Goal: Task Accomplishment & Management: Complete application form

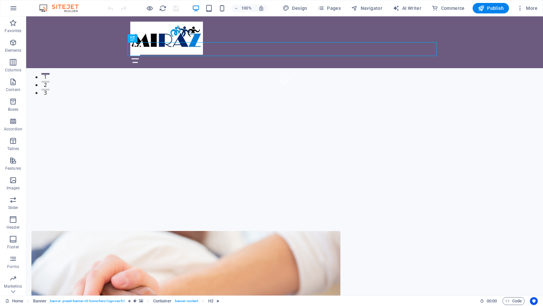
scroll to position [223, 0]
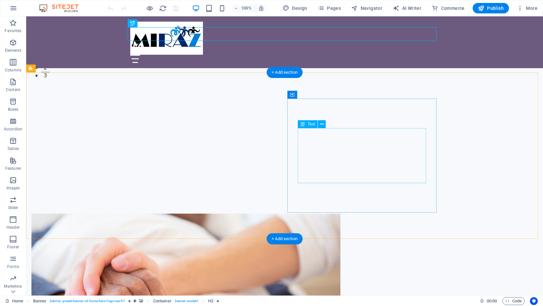
click at [303, 125] on icon at bounding box center [302, 124] width 5 height 8
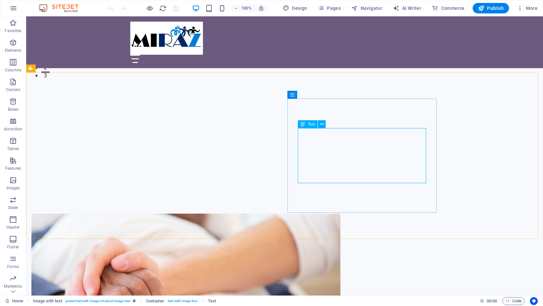
click at [303, 125] on icon at bounding box center [302, 124] width 5 height 8
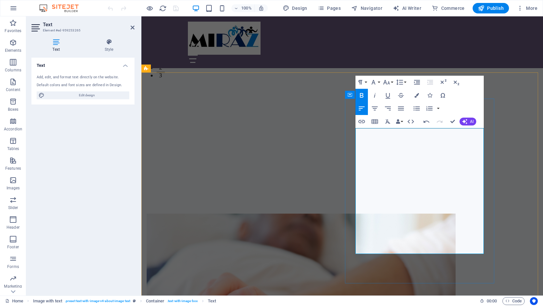
drag, startPoint x: 460, startPoint y: 250, endPoint x: 356, endPoint y: 249, distance: 104.1
click at [363, 96] on icon "button" at bounding box center [362, 95] width 8 height 8
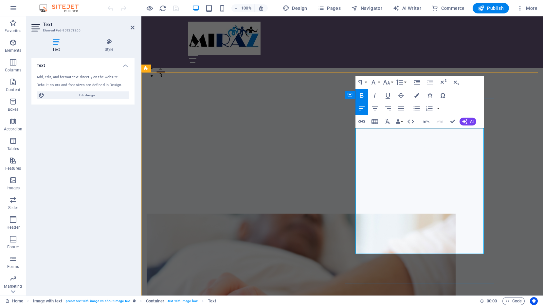
click at [363, 93] on icon "button" at bounding box center [362, 95] width 8 height 8
click at [359, 95] on icon "button" at bounding box center [362, 95] width 8 height 8
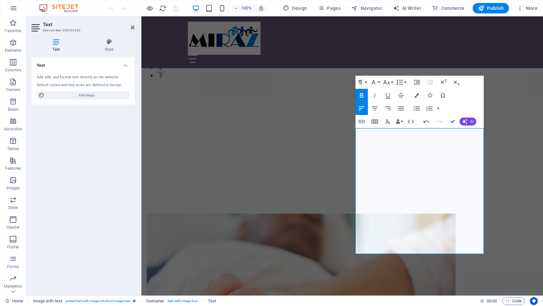
click at [364, 91] on button "Bold" at bounding box center [361, 95] width 12 height 13
click at [360, 93] on icon "button" at bounding box center [362, 95] width 8 height 8
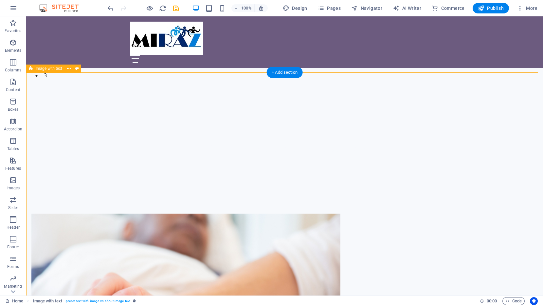
click at [192, 218] on figure at bounding box center [185, 305] width 309 height 185
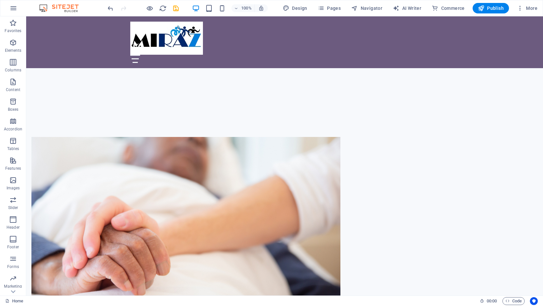
scroll to position [286, 0]
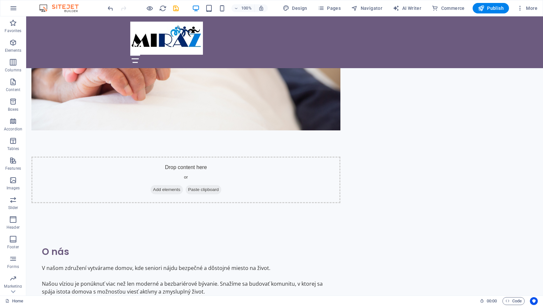
scroll to position [505, 0]
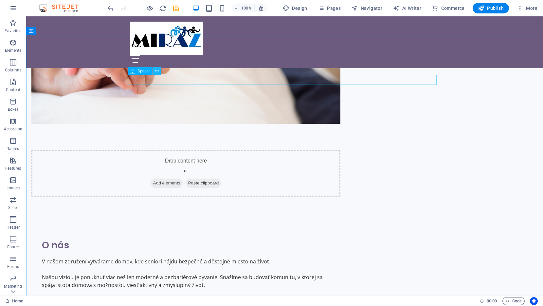
click at [158, 70] on icon at bounding box center [157, 71] width 4 height 7
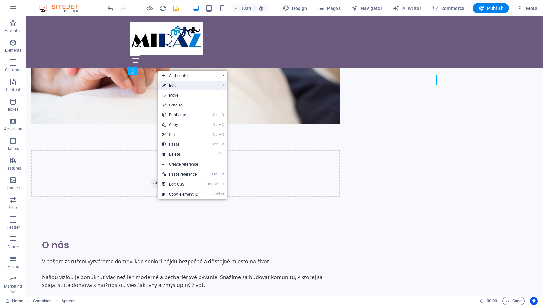
click at [183, 86] on link "⏎ Edit" at bounding box center [180, 86] width 44 height 10
select select "px"
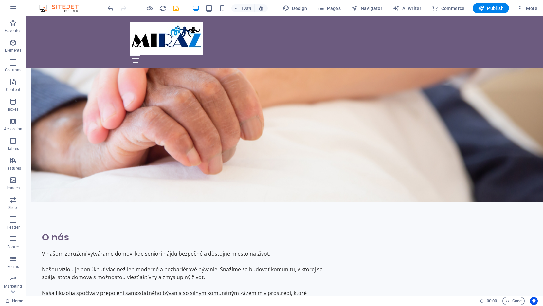
scroll to position [513, 0]
click at [391, 84] on icon at bounding box center [391, 84] width 4 height 7
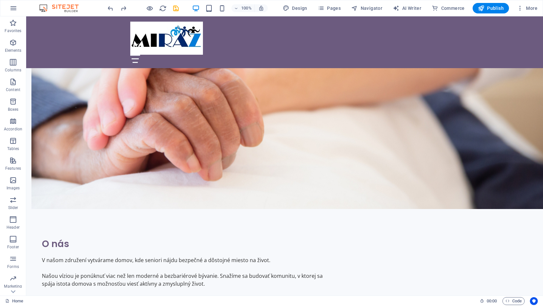
scroll to position [515, 0]
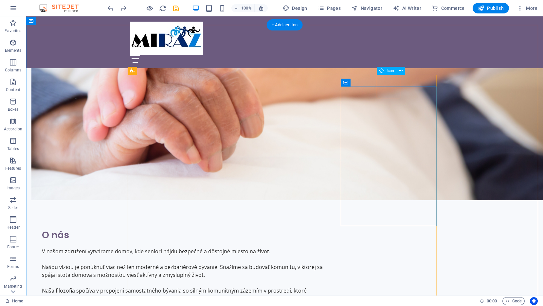
select select "xMidYMid"
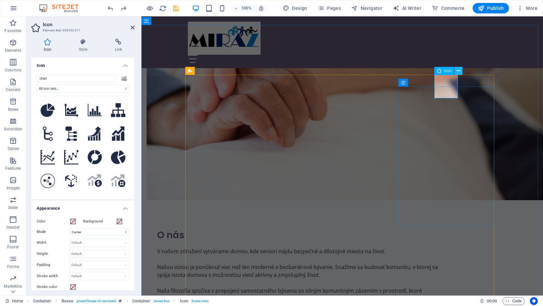
click at [458, 69] on icon at bounding box center [459, 70] width 4 height 7
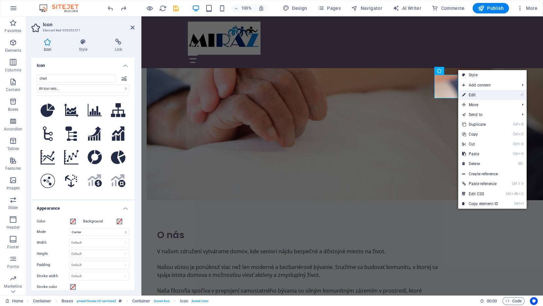
click at [476, 95] on link "⏎ Edit" at bounding box center [480, 95] width 44 height 10
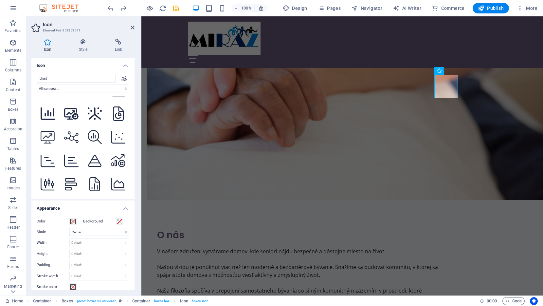
scroll to position [691, 0]
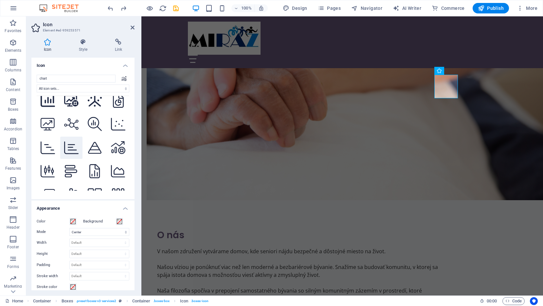
click at [66, 140] on icon at bounding box center [71, 147] width 14 height 14
select select "xMidYMid"
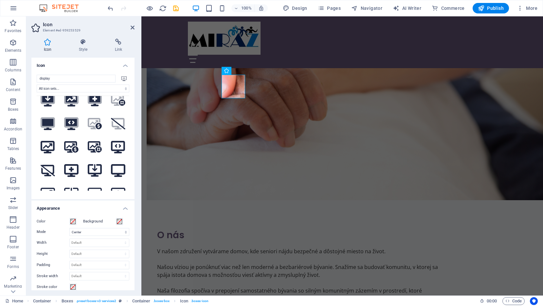
scroll to position [0, 0]
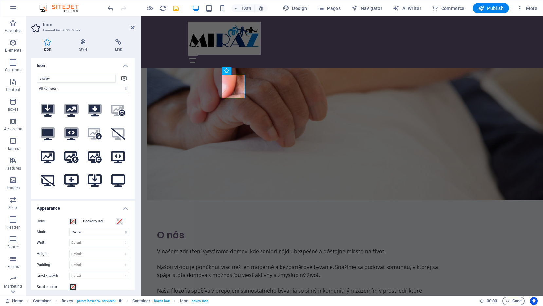
click at [123, 77] on icon at bounding box center [123, 78] width 5 height 5
click at [91, 81] on input "display" at bounding box center [76, 79] width 79 height 8
click at [124, 89] on select "All icon sets... IcoFont Ionicons FontAwesome Brands FontAwesome Duotone FontAw…" at bounding box center [83, 88] width 93 height 8
click at [37, 84] on select "All icon sets... IcoFont Ionicons FontAwesome Brands FontAwesome Duotone FontAw…" at bounding box center [83, 88] width 93 height 8
click at [65, 79] on input "display" at bounding box center [76, 79] width 79 height 8
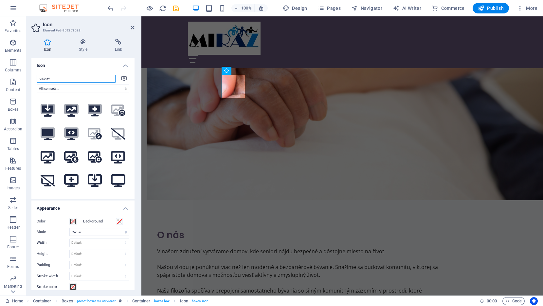
click at [65, 79] on input "display" at bounding box center [76, 79] width 79 height 8
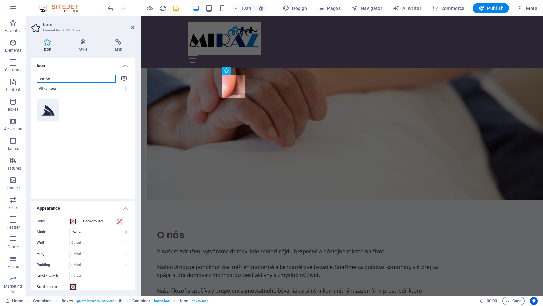
type input "service"
click at [48, 110] on icon at bounding box center [48, 110] width 14 height 14
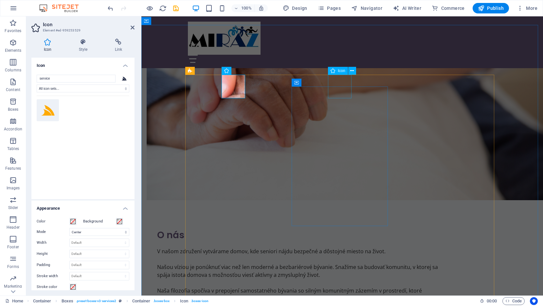
drag, startPoint x: 486, startPoint y: 108, endPoint x: 344, endPoint y: 89, distance: 142.7
select select "xMidYMid"
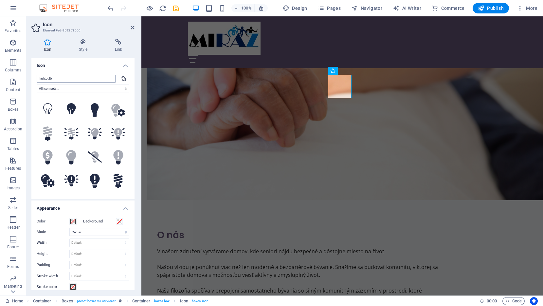
click at [55, 80] on input "lightbulb" at bounding box center [76, 79] width 79 height 8
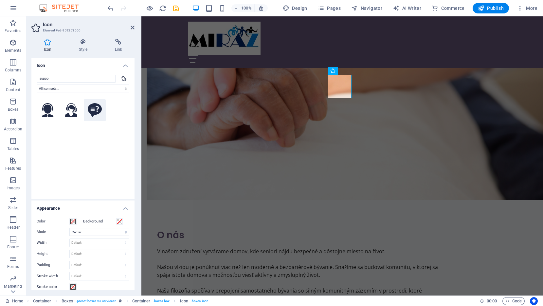
type input "suppo"
click at [95, 108] on icon at bounding box center [95, 110] width 14 height 14
select select "xMidYMid"
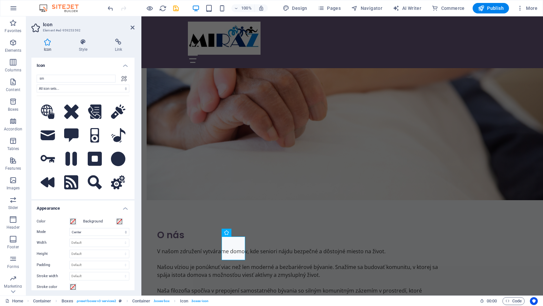
scroll to position [1757, 0]
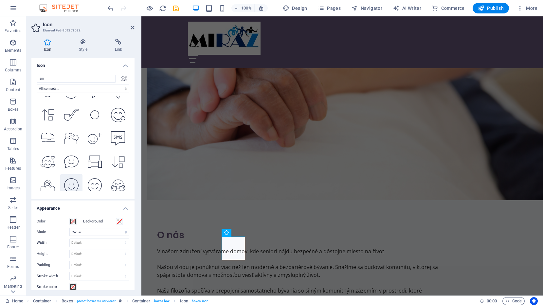
type input "sm"
click at [69, 178] on icon at bounding box center [71, 185] width 14 height 14
click at [70, 154] on icon at bounding box center [71, 161] width 14 height 14
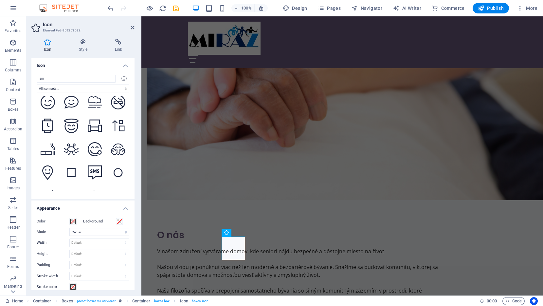
scroll to position [1564, 0]
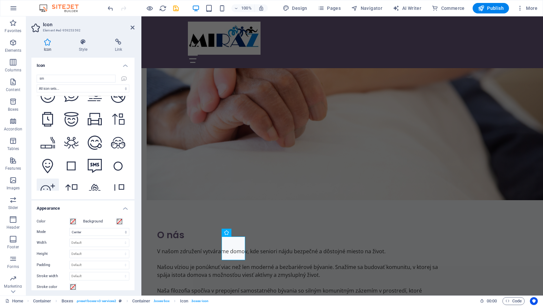
click at [45, 184] on icon at bounding box center [48, 189] width 14 height 11
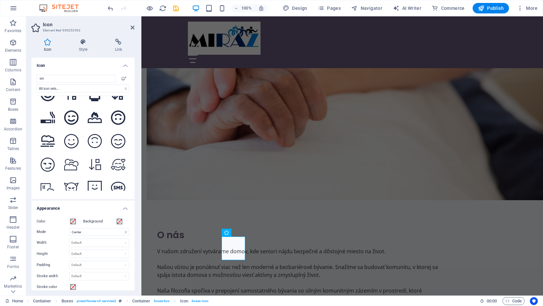
scroll to position [1430, 0]
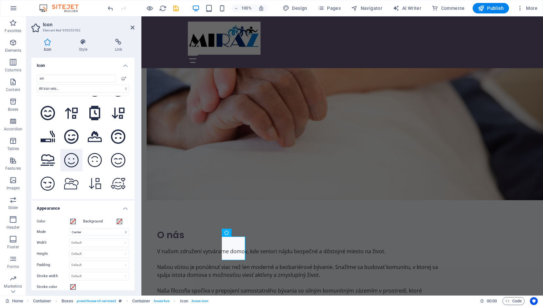
click at [71, 153] on icon at bounding box center [71, 160] width 14 height 14
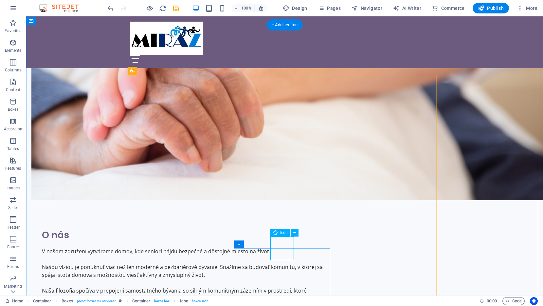
select select "xMidYMid"
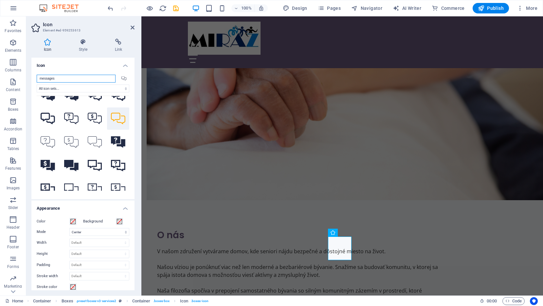
scroll to position [36, 0]
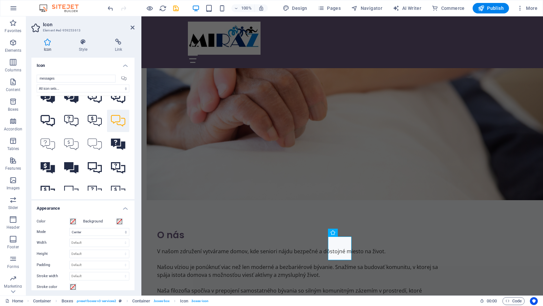
drag, startPoint x: 126, startPoint y: 149, endPoint x: 127, endPoint y: 164, distance: 15.1
click at [127, 164] on div ".fa-secondary{opacity:.4} .fa-secondary{opacity:.4} .fa-secondary{opacity:.4}" at bounding box center [83, 143] width 93 height 95
click at [125, 152] on div ".fa-secondary{opacity:.4} .fa-secondary{opacity:.4} .fa-secondary{opacity:.4}" at bounding box center [83, 143] width 93 height 95
drag, startPoint x: 125, startPoint y: 152, endPoint x: 127, endPoint y: 145, distance: 6.7
click at [127, 145] on div ".fa-secondary{opacity:.4} .fa-secondary{opacity:.4} .fa-secondary{opacity:.4}" at bounding box center [83, 143] width 93 height 95
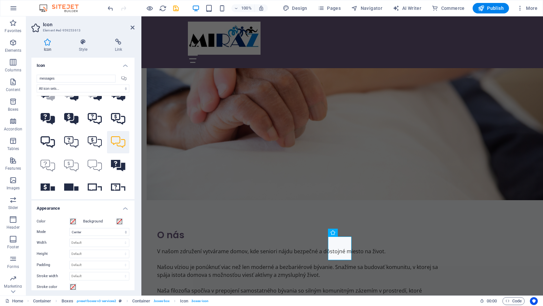
scroll to position [14, 0]
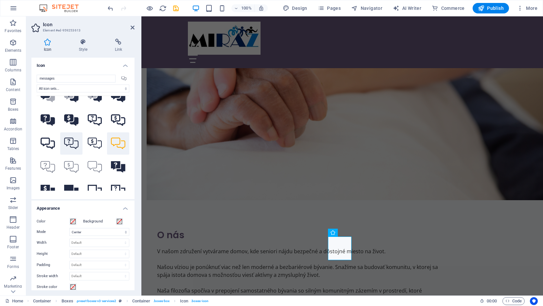
click at [70, 142] on icon at bounding box center [71, 142] width 14 height 11
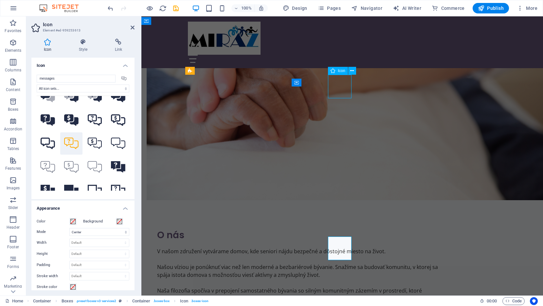
select select "xMidYMid"
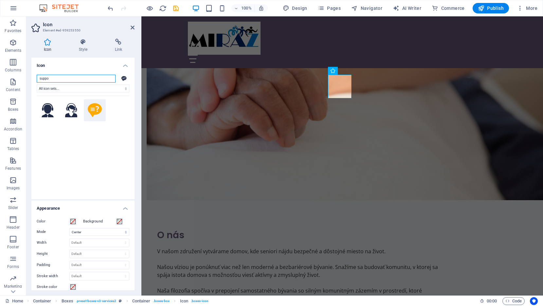
click at [53, 77] on input "suppo" at bounding box center [76, 79] width 79 height 8
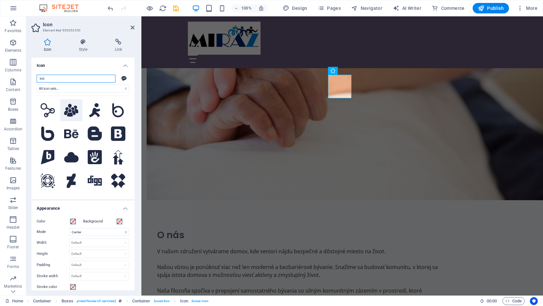
type input "soc"
click at [69, 110] on icon at bounding box center [71, 110] width 14 height 13
click at [114, 111] on icon at bounding box center [118, 110] width 12 height 14
click at [68, 109] on icon at bounding box center [71, 110] width 14 height 13
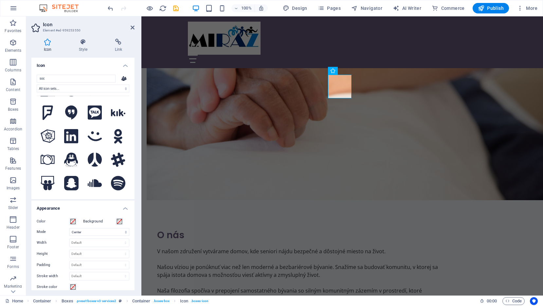
scroll to position [528, 0]
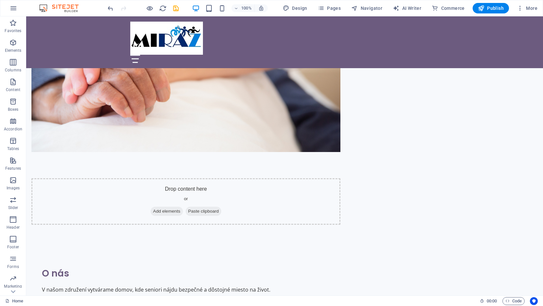
scroll to position [484, 0]
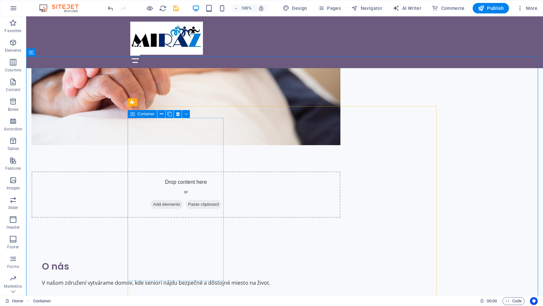
click at [143, 113] on span "Container" at bounding box center [145, 114] width 17 height 4
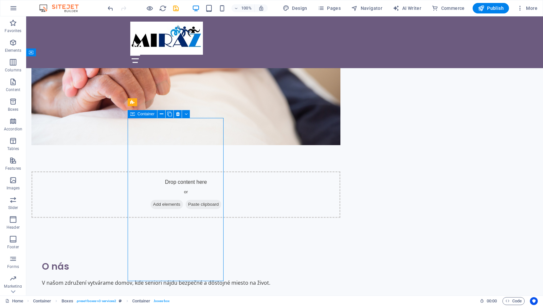
click at [143, 113] on span "Container" at bounding box center [145, 114] width 17 height 4
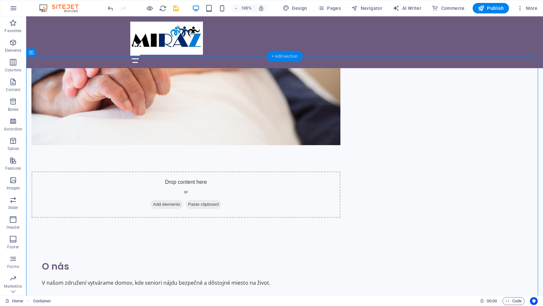
click at [273, 56] on div "+ Add section" at bounding box center [284, 56] width 36 height 11
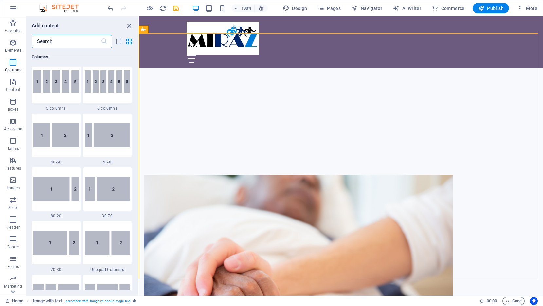
scroll to position [375, 0]
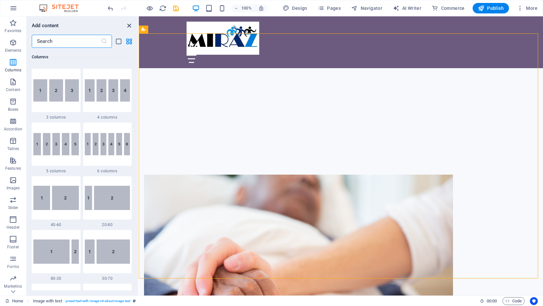
click at [130, 23] on icon "close panel" at bounding box center [129, 26] width 8 height 8
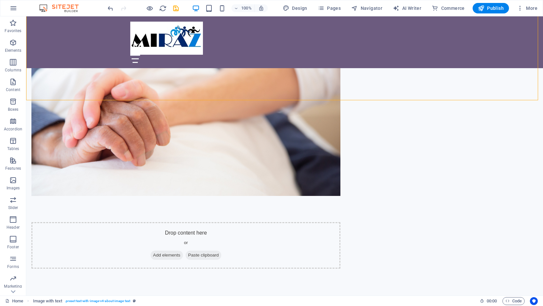
scroll to position [444, 0]
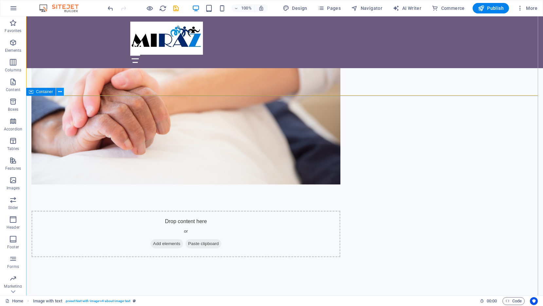
click at [61, 91] on icon at bounding box center [60, 91] width 4 height 7
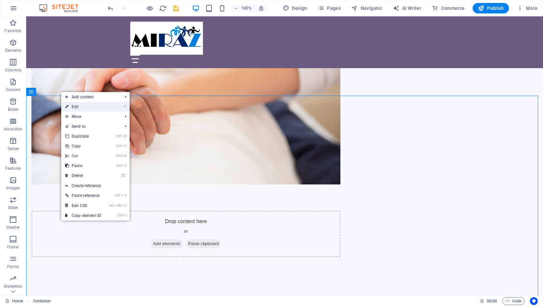
click at [77, 107] on link "⏎ Edit" at bounding box center [83, 107] width 44 height 10
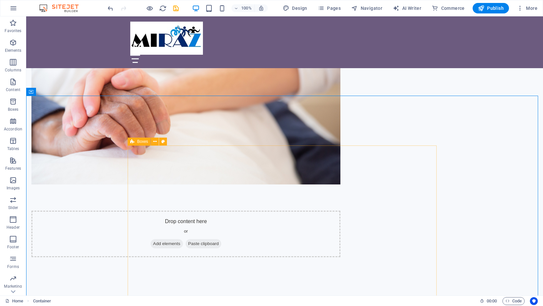
click at [143, 140] on span "Boxes" at bounding box center [142, 141] width 11 height 4
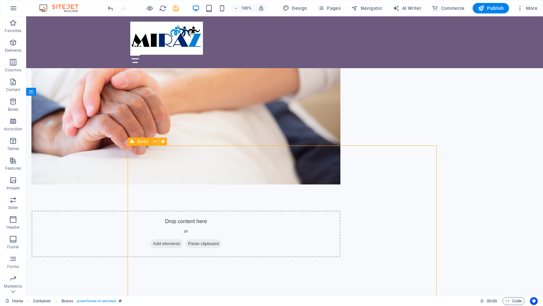
click at [143, 140] on span "Boxes" at bounding box center [142, 141] width 11 height 4
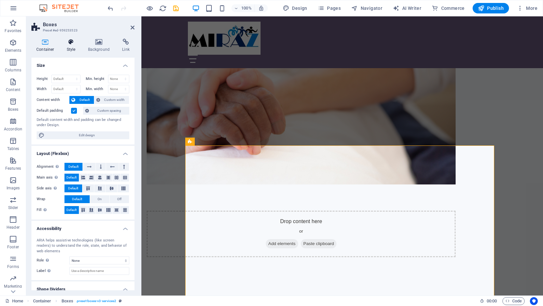
click at [71, 41] on icon at bounding box center [71, 42] width 19 height 7
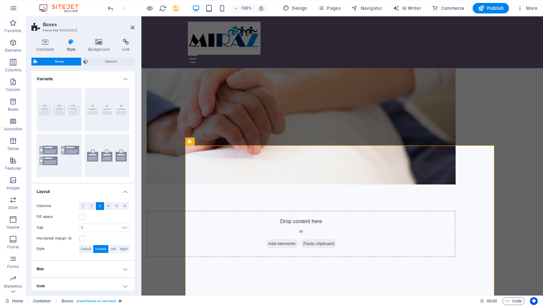
drag, startPoint x: 133, startPoint y: 144, endPoint x: 134, endPoint y: 154, distance: 9.3
click at [134, 154] on div "Variants Border Default Icons left Icons outside Layout Columns 1 2 3 4 5 6 Fil…" at bounding box center [82, 180] width 103 height 219
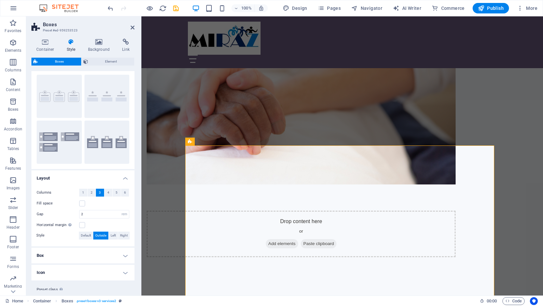
scroll to position [30, 0]
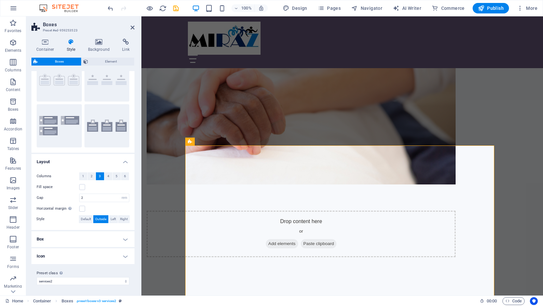
click at [123, 240] on h4 "Box" at bounding box center [82, 239] width 103 height 16
click at [132, 27] on icon at bounding box center [133, 27] width 4 height 5
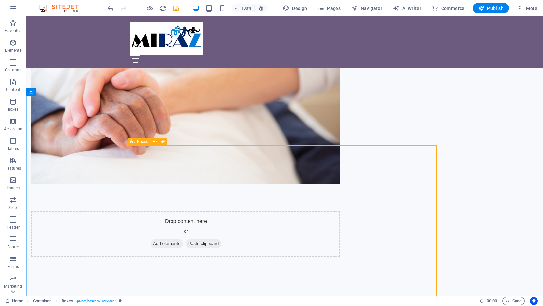
click at [132, 142] on icon at bounding box center [132, 141] width 4 height 8
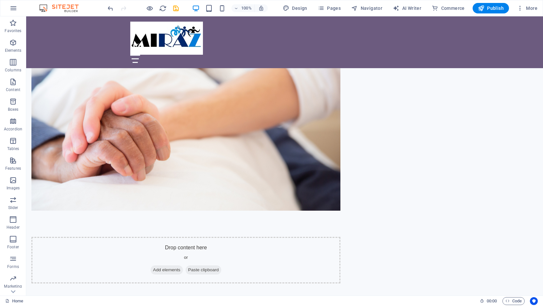
scroll to position [434, 0]
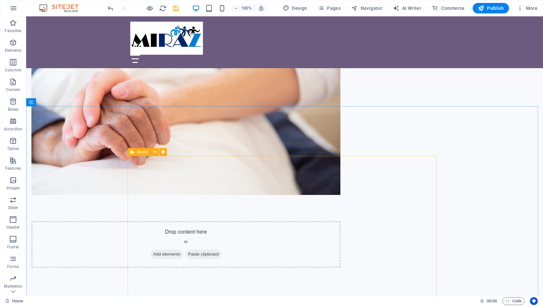
click at [141, 152] on span "Boxes" at bounding box center [142, 152] width 11 height 4
select select "rem"
select select "px"
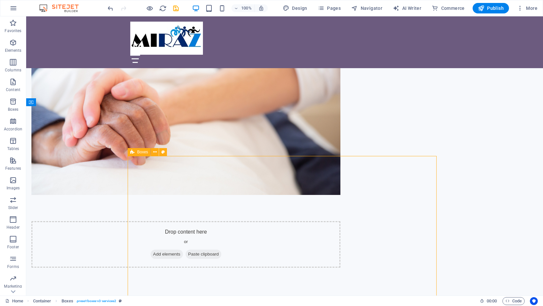
select select "px"
select select "preset-boxes-v3-services2"
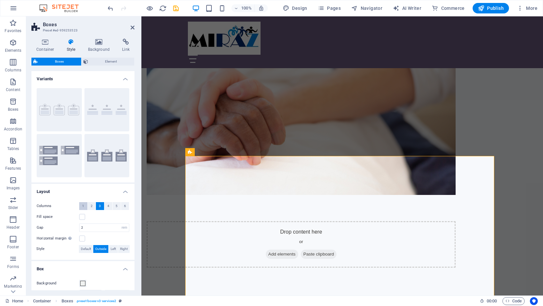
click at [82, 205] on span "1" at bounding box center [83, 206] width 2 height 8
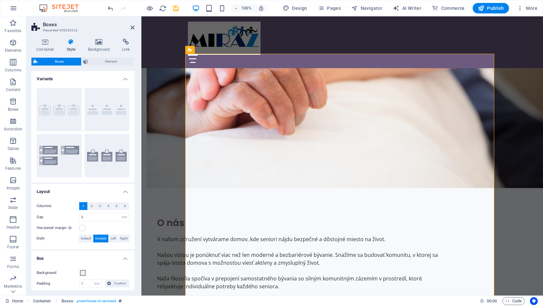
scroll to position [539, 0]
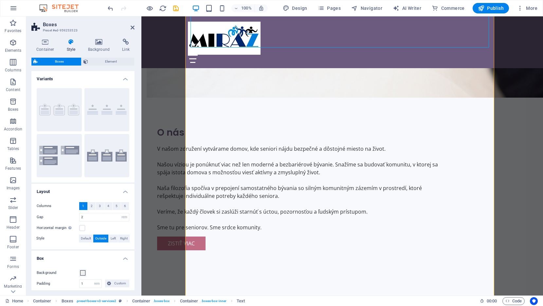
scroll to position [591, 0]
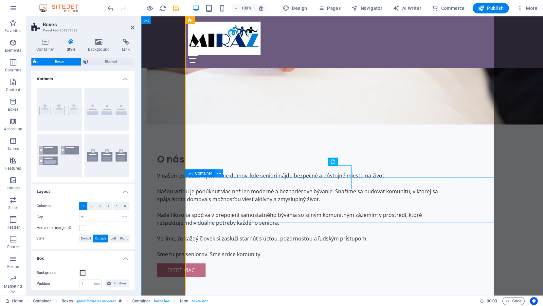
click at [219, 174] on icon at bounding box center [219, 173] width 4 height 7
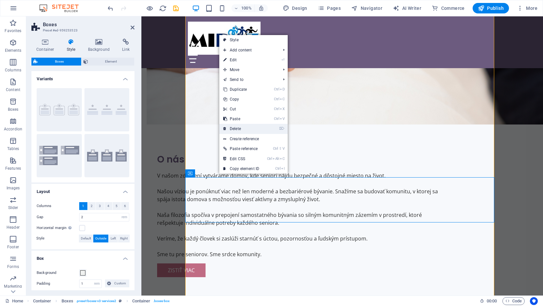
click at [242, 127] on link "⌦ Delete" at bounding box center [241, 129] width 44 height 10
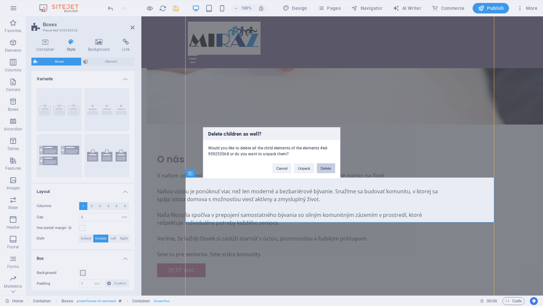
click at [324, 167] on button "Delete" at bounding box center [326, 168] width 18 height 10
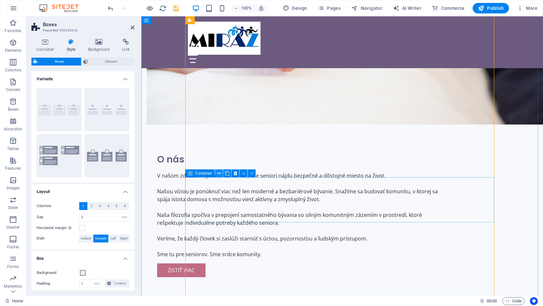
click at [219, 172] on icon at bounding box center [219, 173] width 4 height 7
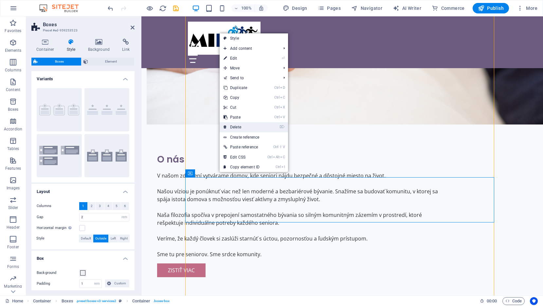
click at [246, 127] on link "⌦ Delete" at bounding box center [242, 127] width 44 height 10
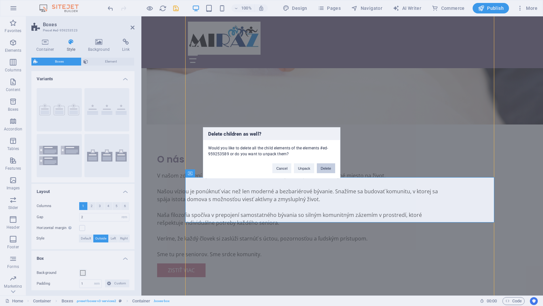
click at [327, 168] on button "Delete" at bounding box center [326, 168] width 18 height 10
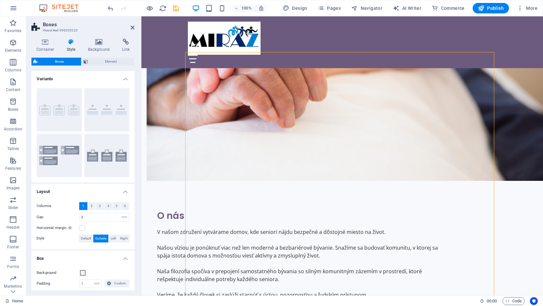
scroll to position [517, 0]
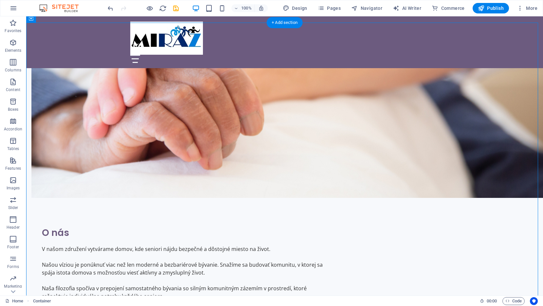
drag, startPoint x: 223, startPoint y: 259, endPoint x: 286, endPoint y: 251, distance: 63.0
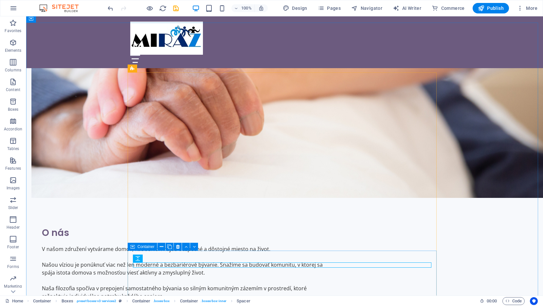
click at [146, 246] on span "Container" at bounding box center [145, 246] width 17 height 4
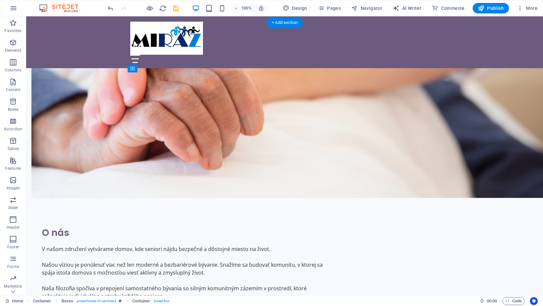
drag, startPoint x: 172, startPoint y: 262, endPoint x: 149, endPoint y: 172, distance: 93.0
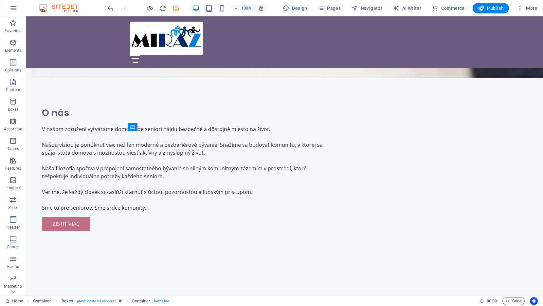
scroll to position [640, 0]
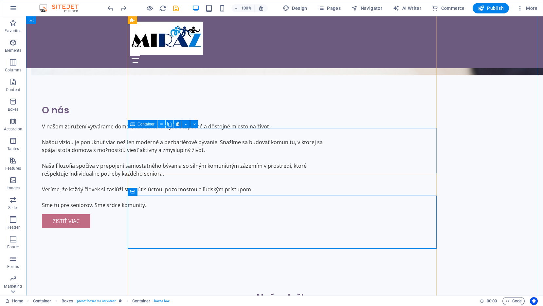
click at [160, 123] on icon at bounding box center [162, 124] width 4 height 7
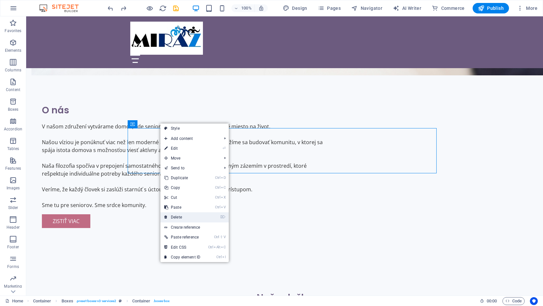
click at [183, 215] on link "⌦ Delete" at bounding box center [182, 217] width 44 height 10
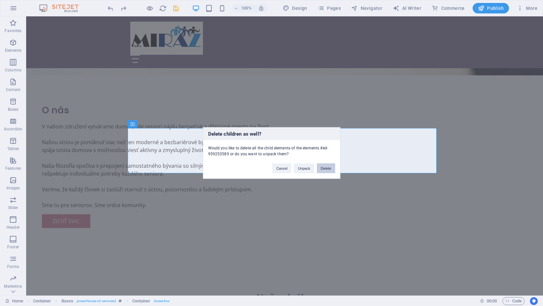
click at [331, 165] on button "Delete" at bounding box center [326, 168] width 18 height 10
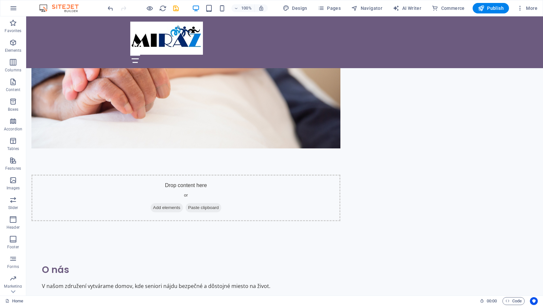
scroll to position [483, 0]
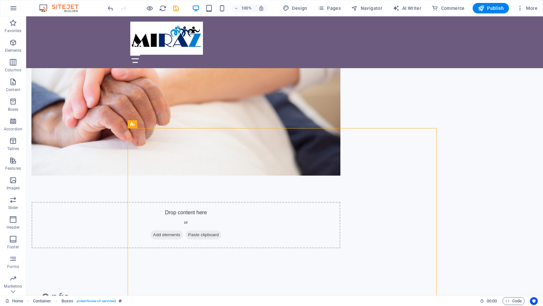
scroll to position [493, 0]
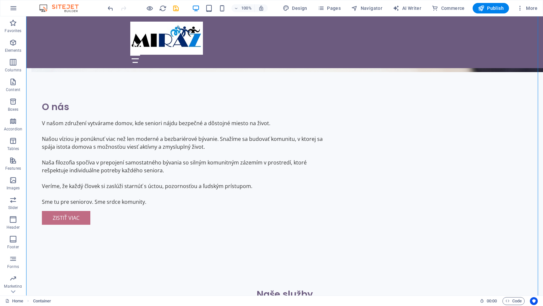
scroll to position [640, 0]
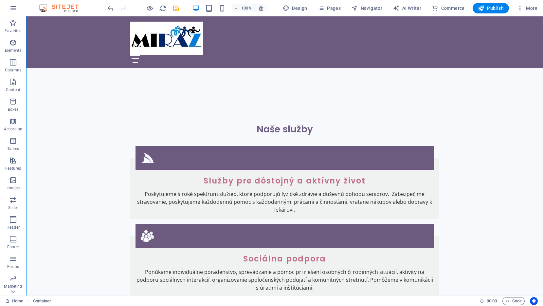
scroll to position [825, 0]
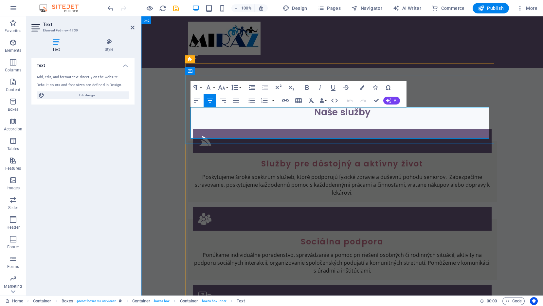
copy p "Poskytujeme široké spektrum služieb, ktoré podporujú fyzické zdravie a duševnú …"
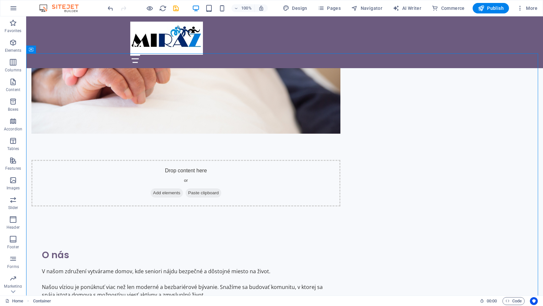
scroll to position [478, 0]
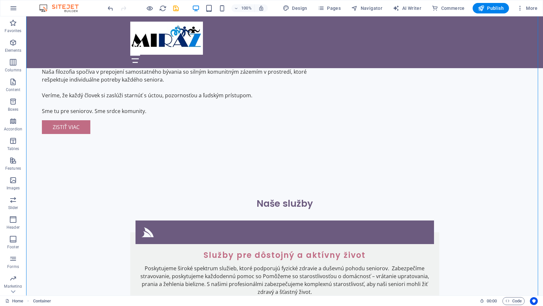
scroll to position [797, 0]
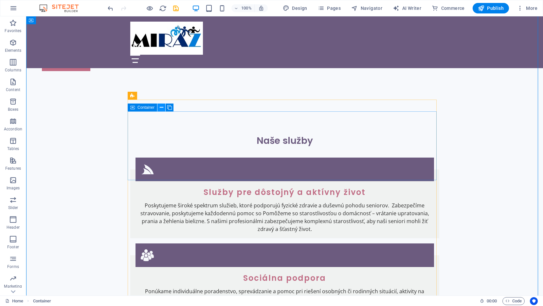
click at [160, 107] on icon at bounding box center [162, 107] width 4 height 7
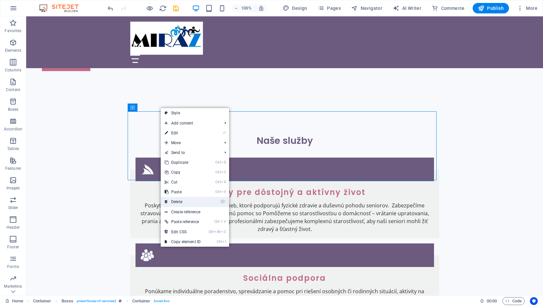
click at [185, 200] on link "⌦ Delete" at bounding box center [183, 202] width 44 height 10
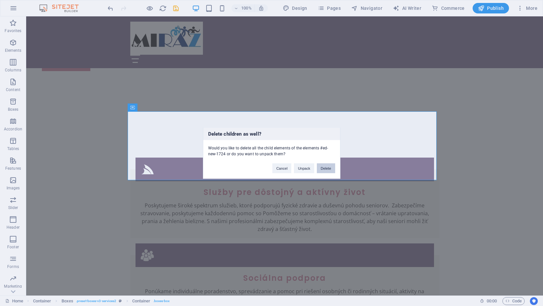
click at [325, 168] on button "Delete" at bounding box center [326, 168] width 18 height 10
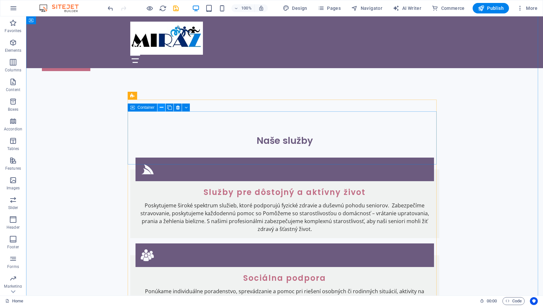
click at [162, 106] on icon at bounding box center [162, 107] width 4 height 7
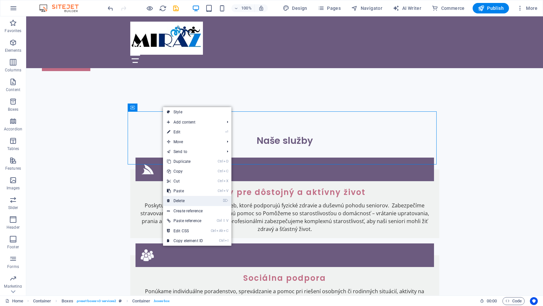
click at [181, 197] on link "⌦ Delete" at bounding box center [185, 201] width 44 height 10
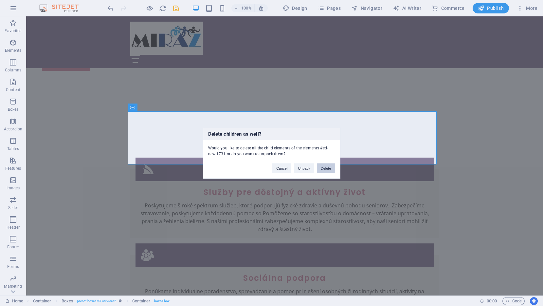
click at [327, 169] on button "Delete" at bounding box center [326, 168] width 18 height 10
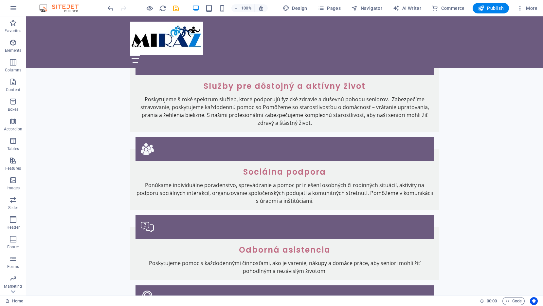
scroll to position [905, 0]
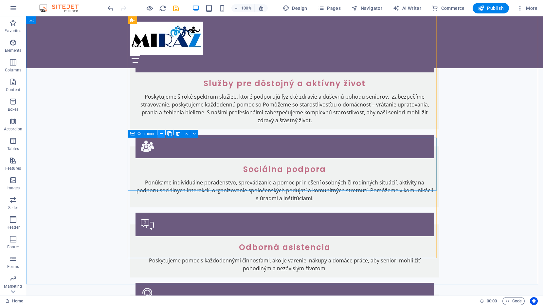
click at [160, 133] on icon at bounding box center [162, 133] width 4 height 7
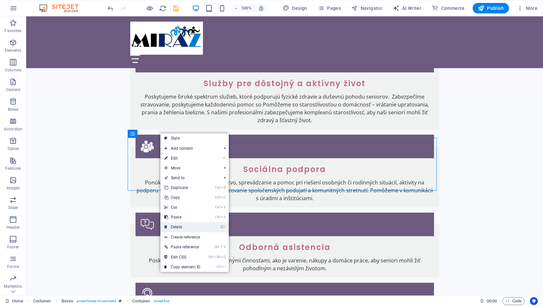
click at [180, 225] on link "⌦ Delete" at bounding box center [182, 227] width 44 height 10
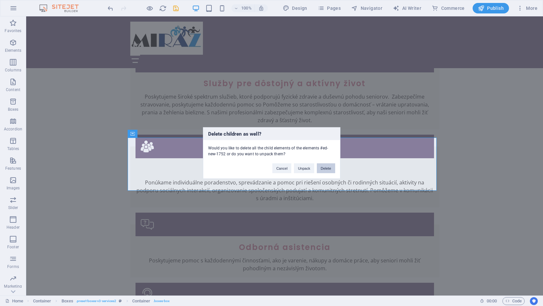
click at [327, 167] on button "Delete" at bounding box center [326, 168] width 18 height 10
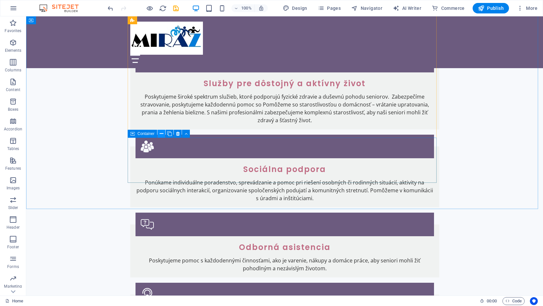
click at [162, 132] on icon at bounding box center [162, 133] width 4 height 7
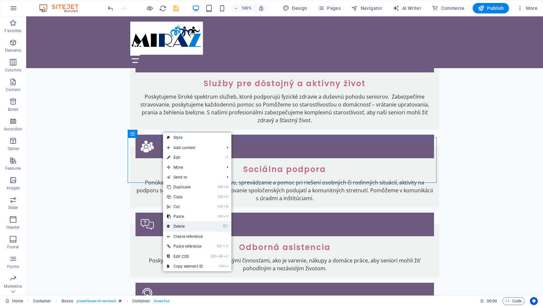
click at [187, 223] on link "⌦ Delete" at bounding box center [185, 226] width 44 height 10
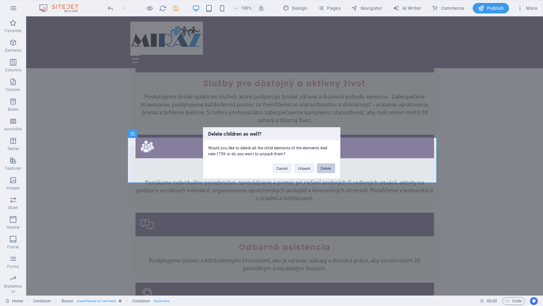
click at [330, 169] on button "Delete" at bounding box center [326, 168] width 18 height 10
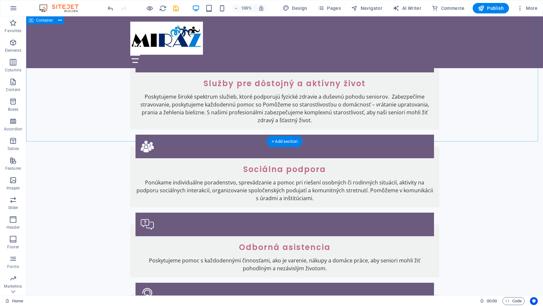
click at [457, 107] on div "Naše služby Služby pre dôstojný a aktívny život Poskytujeme široké spektrum slu…" at bounding box center [284, 242] width 517 height 486
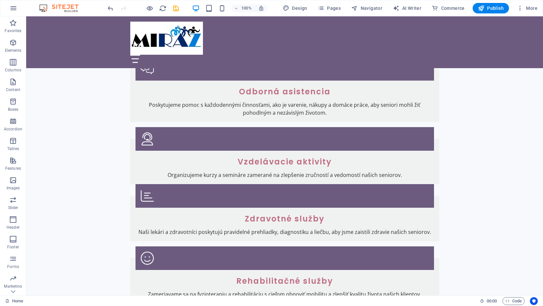
scroll to position [1051, 0]
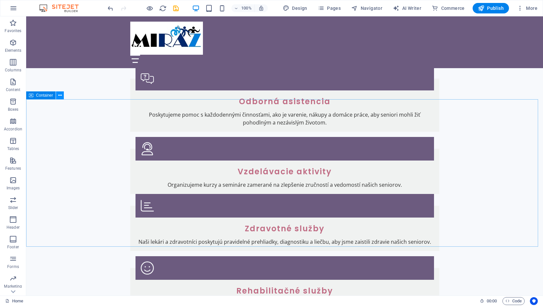
click at [59, 96] on icon at bounding box center [60, 95] width 4 height 7
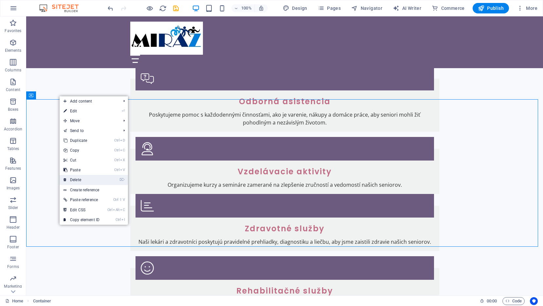
click at [81, 180] on link "⌦ Delete" at bounding box center [82, 180] width 44 height 10
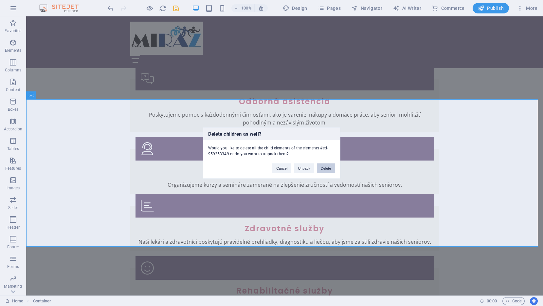
click at [323, 168] on button "Delete" at bounding box center [326, 168] width 18 height 10
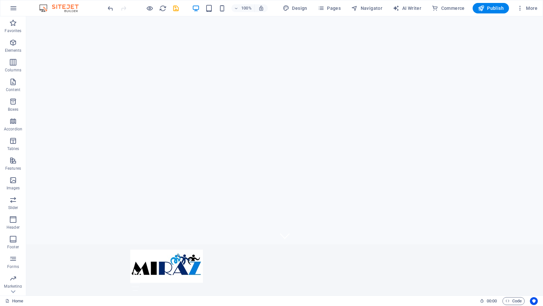
scroll to position [3, 0]
click at [174, 7] on icon "save" at bounding box center [176, 9] width 8 height 8
checkbox input "false"
click at [496, 8] on span "Publish" at bounding box center [491, 8] width 26 height 7
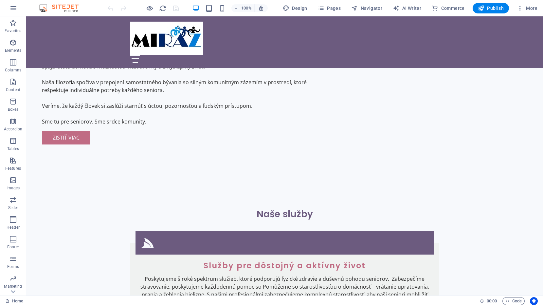
scroll to position [721, 0]
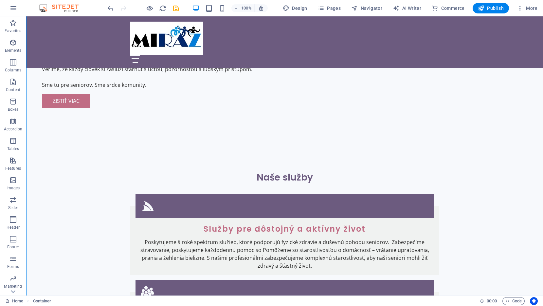
scroll to position [781, 0]
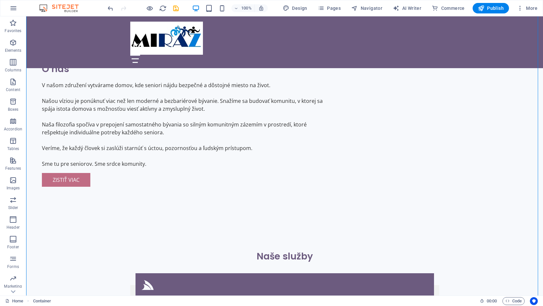
scroll to position [641, 0]
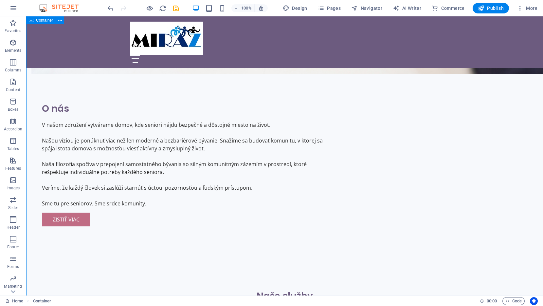
click at [176, 7] on icon "save" at bounding box center [176, 9] width 8 height 8
checkbox input "false"
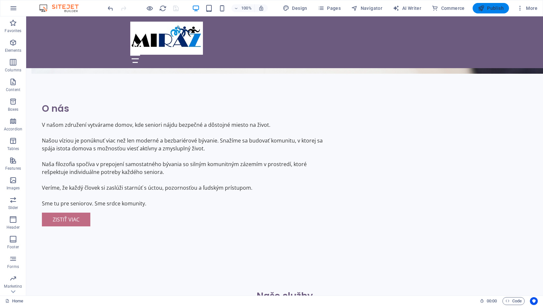
click at [497, 7] on span "Publish" at bounding box center [491, 8] width 26 height 7
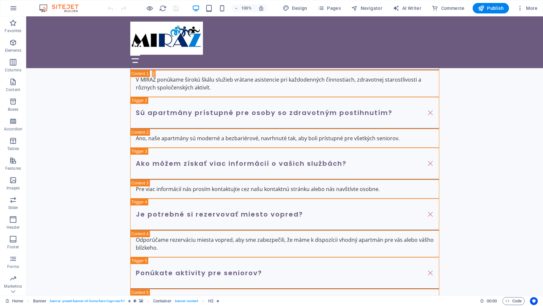
scroll to position [1503, 0]
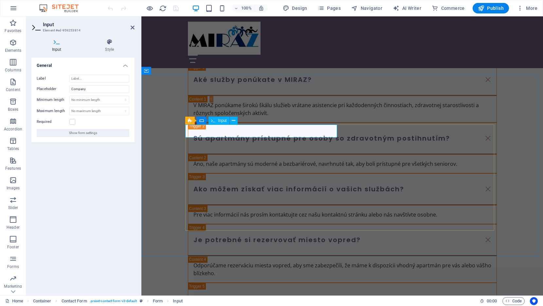
type input "2"
type input "Priezvisko"
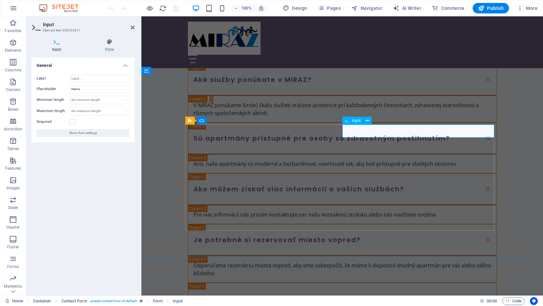
type input "Meno"
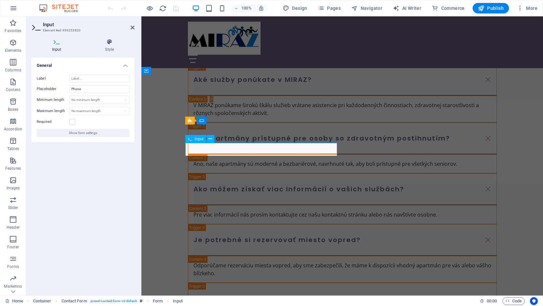
type input "Telefón"
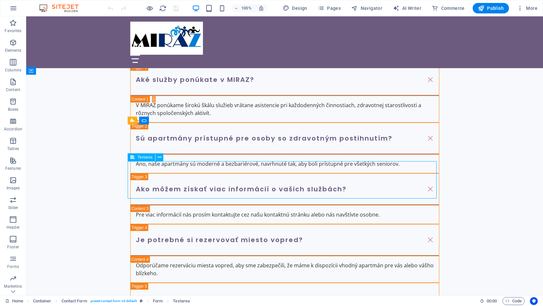
drag, startPoint x: 137, startPoint y: 169, endPoint x: 252, endPoint y: 169, distance: 115.2
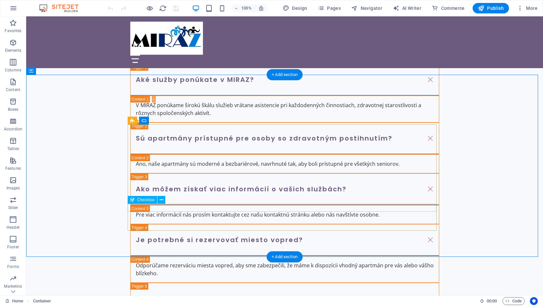
type textarea "Správa"
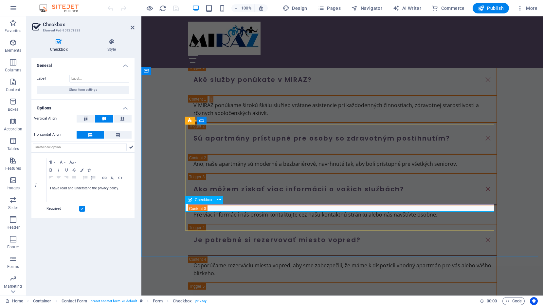
click at [124, 190] on p "I have read and understand the privacy policy." at bounding box center [88, 188] width 76 height 6
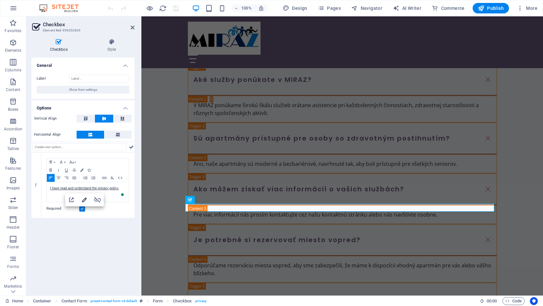
click at [83, 198] on icon "button" at bounding box center [85, 200] width 8 height 8
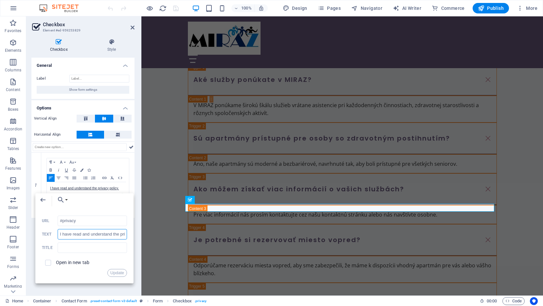
click at [79, 233] on input "I have read and understand the privacy policy." at bounding box center [92, 234] width 69 height 10
drag, startPoint x: 59, startPoint y: 233, endPoint x: 123, endPoint y: 234, distance: 64.2
click at [123, 234] on input "I have read and understand the privacy policy." at bounding box center [92, 234] width 69 height 10
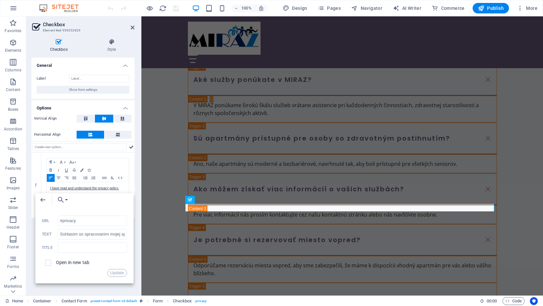
click at [136, 163] on div "Checkbox Style General Label Show form settings Options Vertical Align Horizont…" at bounding box center [83, 164] width 114 height 262
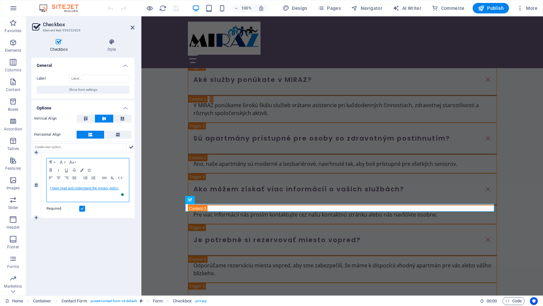
click at [88, 187] on link "I have read and understand the privacy policy." at bounding box center [84, 188] width 69 height 4
click at [83, 199] on icon "button" at bounding box center [85, 200] width 8 height 8
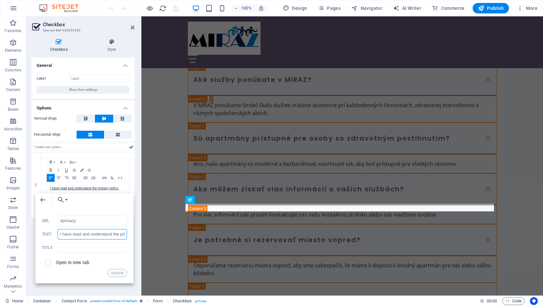
click at [73, 234] on input "I have read and understand the privacy policy." at bounding box center [92, 234] width 69 height 10
type input "Súhlasím so sprcovaním mojej správy."
click at [117, 270] on button "Update" at bounding box center [117, 273] width 20 height 8
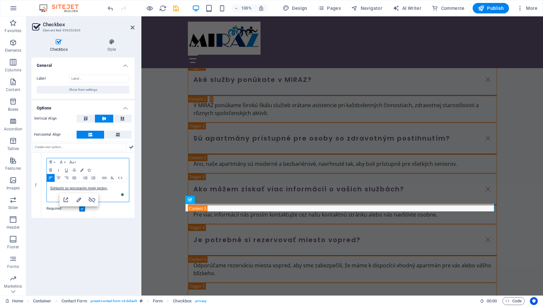
scroll to position [0, 0]
click at [177, 8] on icon "save" at bounding box center [176, 9] width 8 height 8
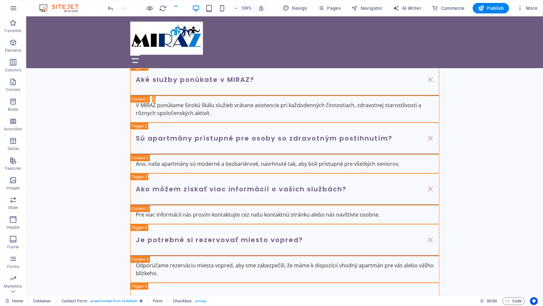
checkbox input "false"
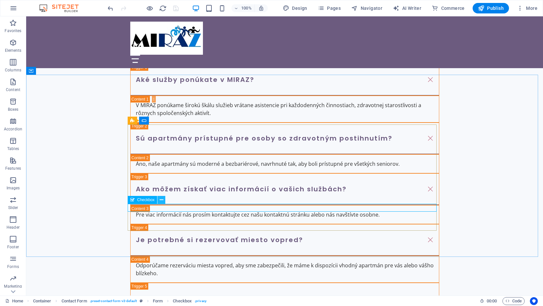
click at [163, 200] on icon at bounding box center [162, 199] width 4 height 7
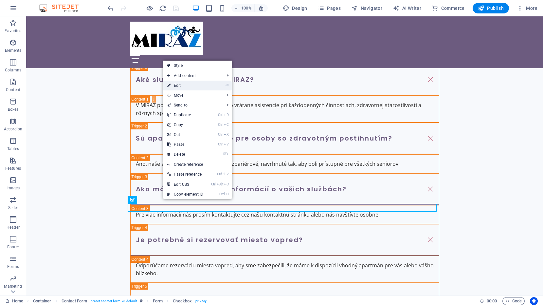
click at [183, 85] on link "⏎ Edit" at bounding box center [185, 86] width 44 height 10
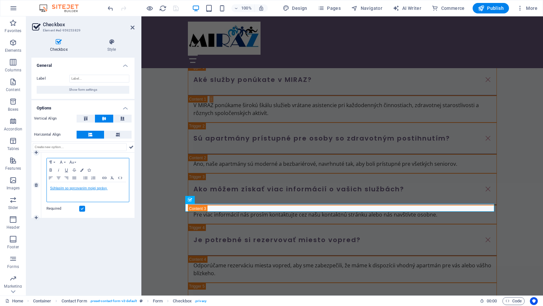
click at [84, 189] on link "Súhlasím so sprcovaním mojej správy." at bounding box center [78, 188] width 57 height 4
click at [80, 200] on icon "button" at bounding box center [79, 200] width 8 height 8
type input "Súhlasím so sprcovaním mojej správy."
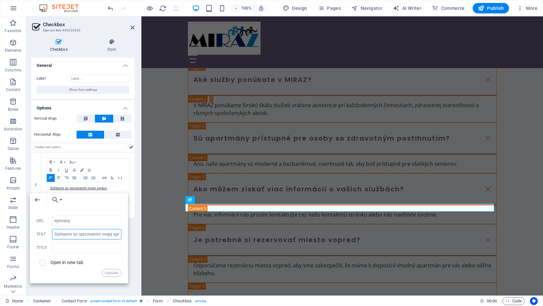
click at [84, 234] on input "Súhlasím so sprcovaním mojej správy." at bounding box center [86, 234] width 69 height 10
type input "Súhlasím so spracovaním mojej správy."
click at [112, 273] on button "Update" at bounding box center [112, 273] width 20 height 8
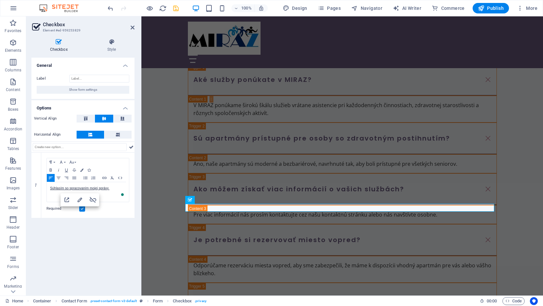
click at [92, 251] on div "General Label Show form settings Options Vertical Align Horizontal Align 1 Para…" at bounding box center [82, 174] width 103 height 232
click at [133, 25] on icon at bounding box center [133, 27] width 4 height 5
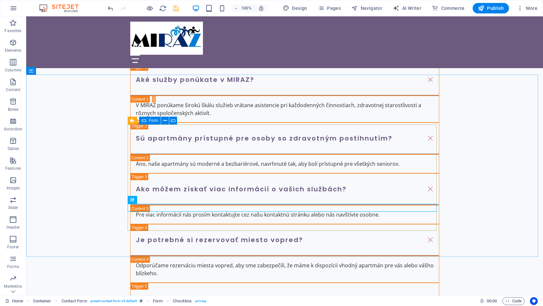
click at [155, 120] on span "Form" at bounding box center [153, 120] width 9 height 4
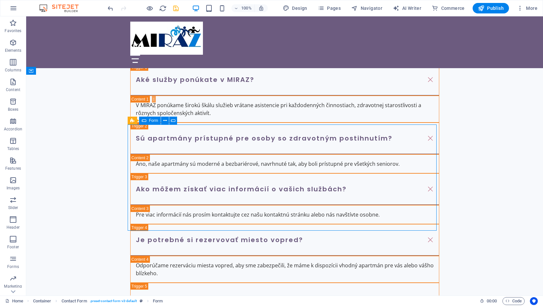
click at [155, 120] on span "Form" at bounding box center [153, 120] width 9 height 4
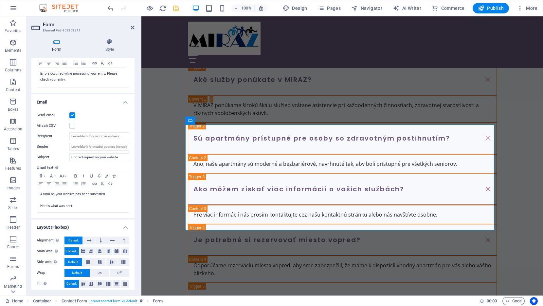
scroll to position [134, 0]
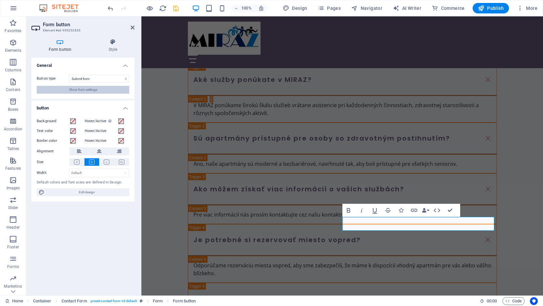
click at [102, 91] on button "Show form settings" at bounding box center [83, 90] width 93 height 8
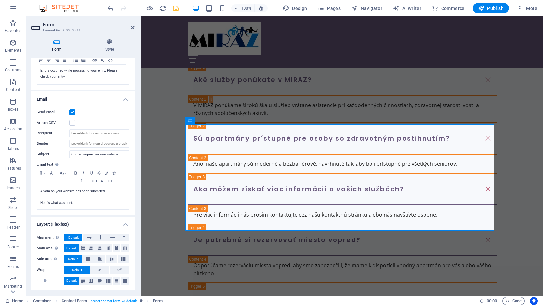
drag, startPoint x: 133, startPoint y: 220, endPoint x: 134, endPoint y: 211, distance: 8.5
click at [134, 211] on div "General Title Define a name for the form. General form Messages Success message…" at bounding box center [82, 174] width 103 height 232
click at [80, 201] on p "Here's what was sent." at bounding box center [82, 203] width 85 height 6
drag, startPoint x: 75, startPoint y: 203, endPoint x: 39, endPoint y: 190, distance: 37.7
click at [39, 190] on div "A form on your website has been submitted. Here's what was sent." at bounding box center [83, 197] width 92 height 24
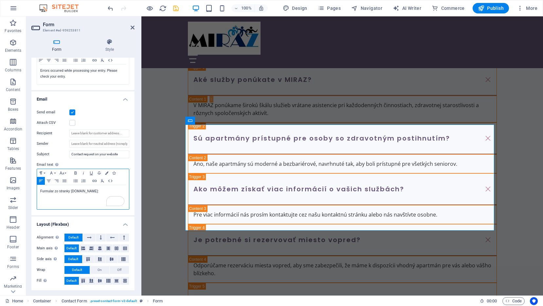
click at [44, 190] on p "Furmular zo stranky miraz.sk:" at bounding box center [82, 191] width 85 height 6
click at [45, 204] on p "To enrich screen reader interactions, please activate Accessibility in Grammarl…" at bounding box center [82, 203] width 85 height 6
click at [106, 133] on input "Recipient" at bounding box center [99, 133] width 60 height 8
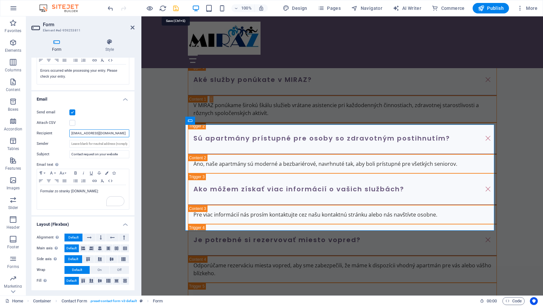
type input "[EMAIL_ADDRESS][DOMAIN_NAME]"
click at [177, 7] on icon "save" at bounding box center [176, 9] width 8 height 8
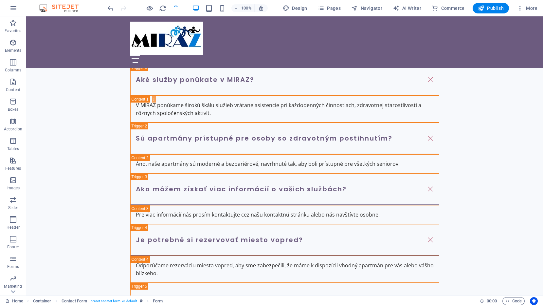
checkbox input "false"
click at [146, 121] on icon at bounding box center [144, 121] width 5 height 8
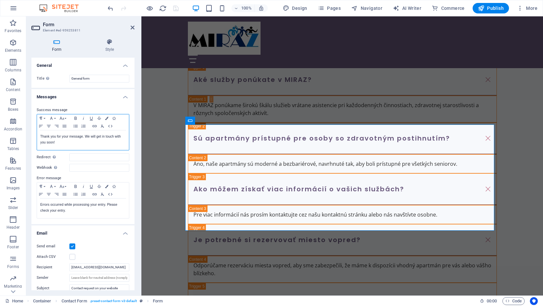
click at [59, 143] on p "Thank you for your message. We will get in touch with you soon!" at bounding box center [82, 140] width 85 height 12
click at [93, 141] on p "Ozveme sa Vám čo najskor !" at bounding box center [82, 142] width 85 height 6
click at [176, 7] on icon "save" at bounding box center [176, 9] width 8 height 8
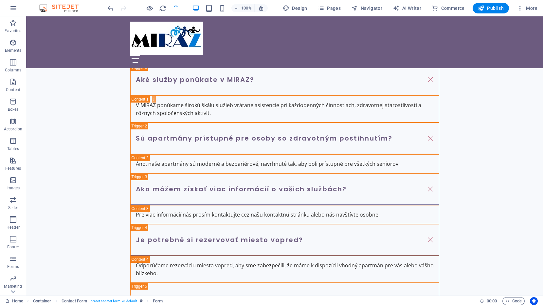
checkbox input "false"
click at [145, 120] on icon at bounding box center [144, 121] width 5 height 8
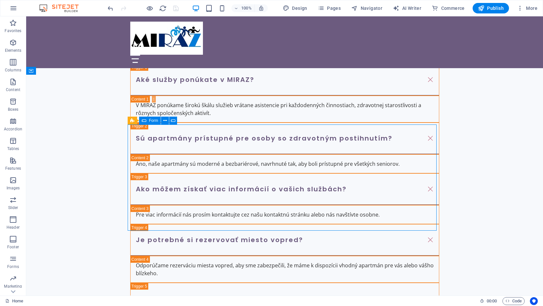
click at [145, 120] on icon at bounding box center [144, 121] width 5 height 8
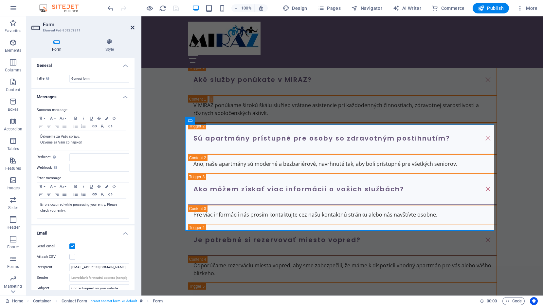
click at [131, 27] on icon at bounding box center [133, 27] width 4 height 5
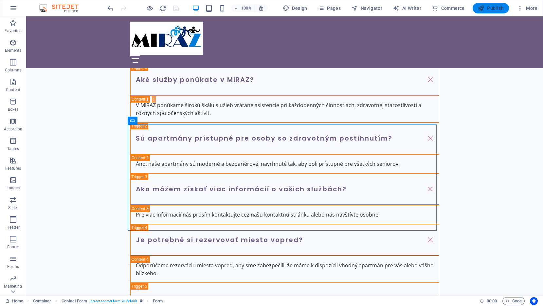
click at [492, 7] on span "Publish" at bounding box center [491, 8] width 26 height 7
